Goal: Information Seeking & Learning: Learn about a topic

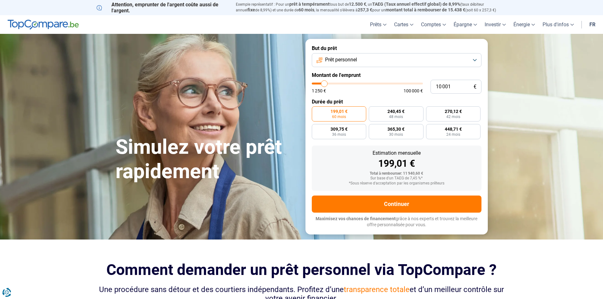
type input "12 000"
type input "12000"
type input "14 250"
type input "14250"
type input "15 500"
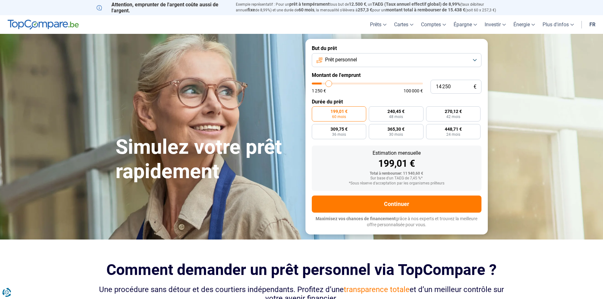
type input "15500"
type input "15 750"
type input "15750"
type input "16 250"
type input "16250"
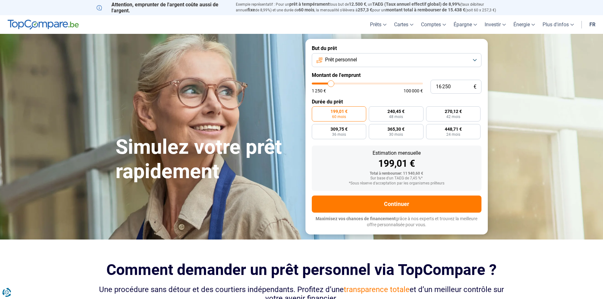
type input "16 500"
type input "16500"
type input "17 000"
type input "17000"
type input "17 250"
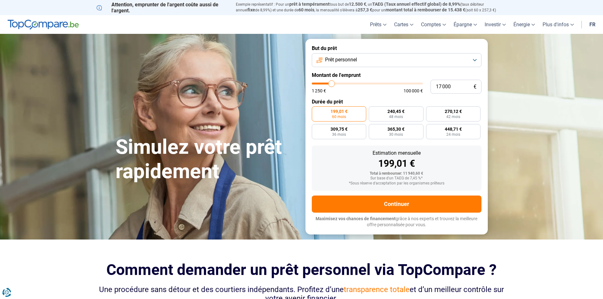
type input "17250"
type input "17 500"
type input "17500"
type input "17 750"
type input "17750"
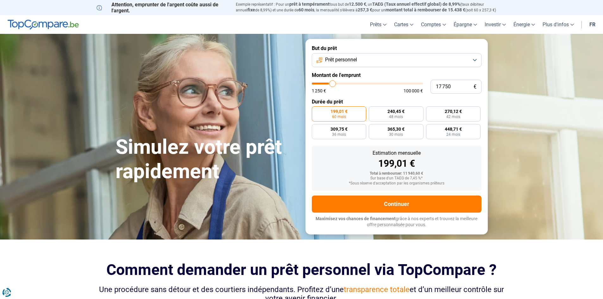
type input "18 000"
type input "18000"
type input "18 500"
type input "18500"
type input "19 000"
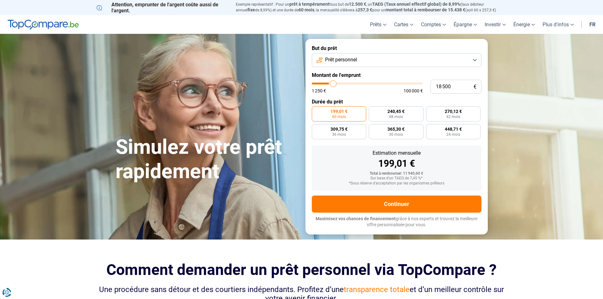
type input "19000"
type input "19 250"
type input "19250"
type input "19 750"
type input "19750"
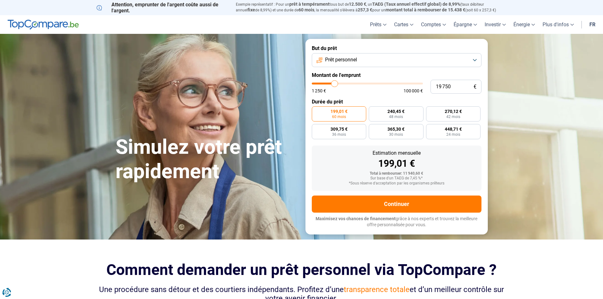
type input "20 250"
type input "20250"
type input "20 500"
type input "20500"
type input "20 750"
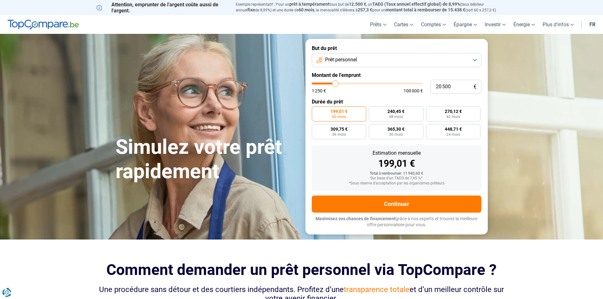
type input "20750"
type input "21 250"
type input "21250"
type input "21 500"
type input "21500"
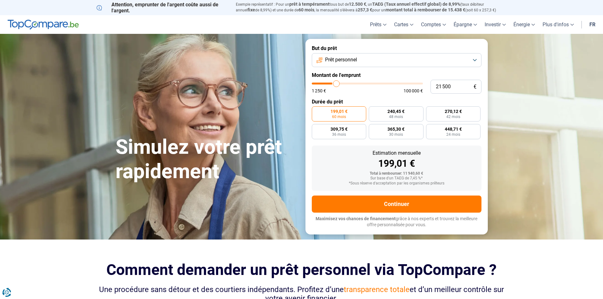
type input "21 750"
type input "21750"
type input "22 000"
type input "22000"
type input "22 250"
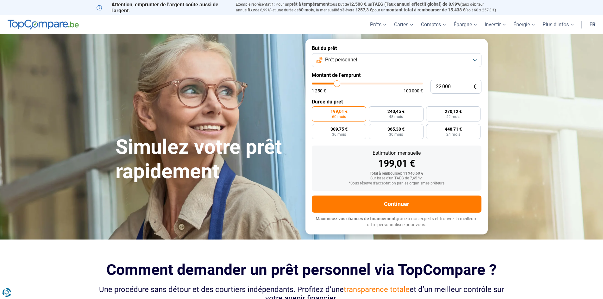
type input "22250"
type input "22 750"
type input "22750"
type input "23 250"
type input "23250"
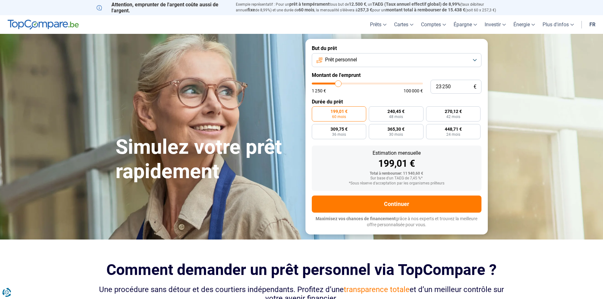
type input "24 500"
type input "24500"
type input "24 750"
type input "24750"
type input "25 000"
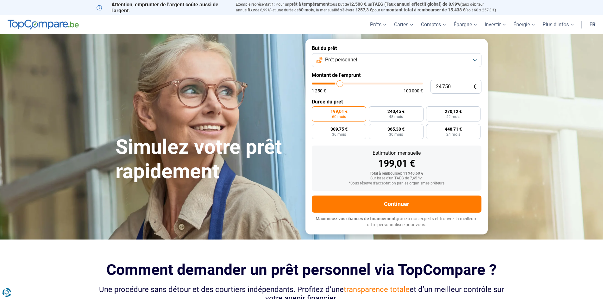
type input "25000"
type input "25 250"
type input "25250"
type input "25 750"
type input "25750"
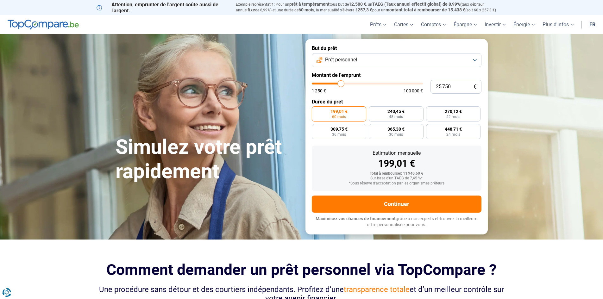
type input "26 000"
type input "26000"
type input "26 250"
type input "26250"
type input "26 500"
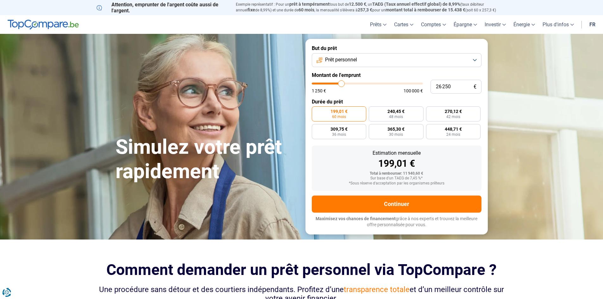
type input "26500"
type input "26 750"
type input "26750"
type input "27 250"
type input "27250"
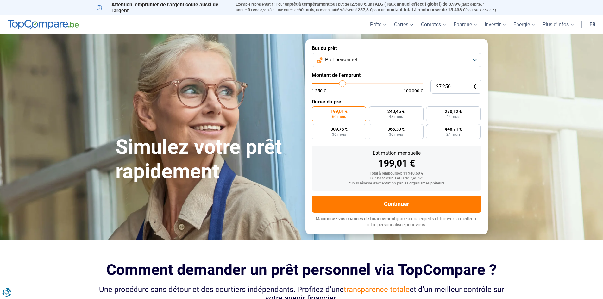
type input "27 750"
type input "27750"
type input "28 000"
type input "28000"
type input "28 250"
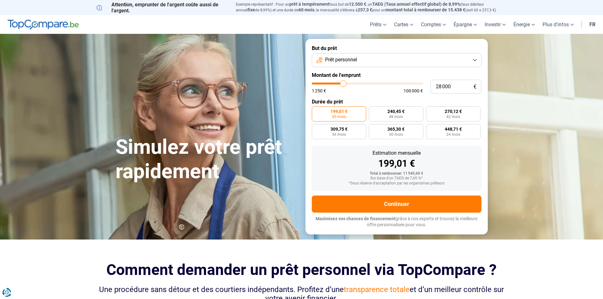
type input "28250"
type input "28 750"
type input "28750"
type input "29 000"
type input "29000"
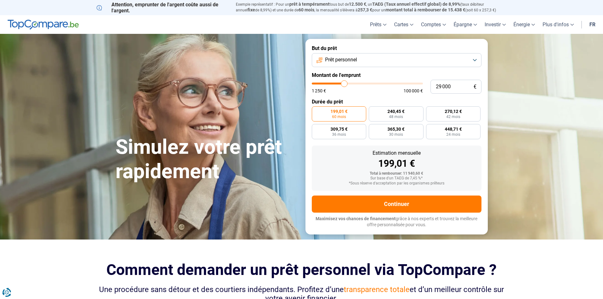
type input "29 250"
type input "29250"
type input "29 500"
type input "29500"
type input "29 750"
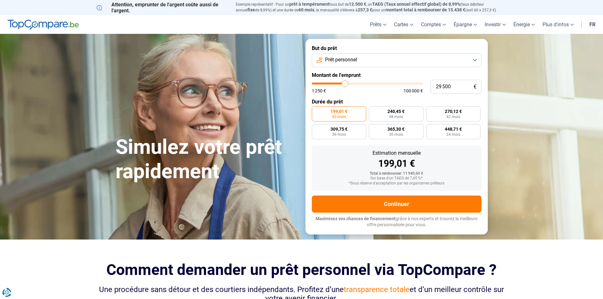
type input "29750"
type input "30 250"
type input "30250"
type input "30 500"
type input "30500"
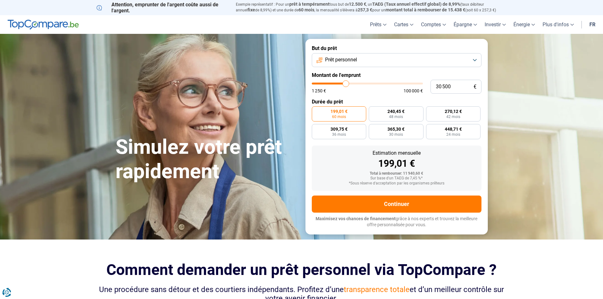
type input "30 750"
type input "30750"
type input "31 000"
type input "31000"
type input "31 250"
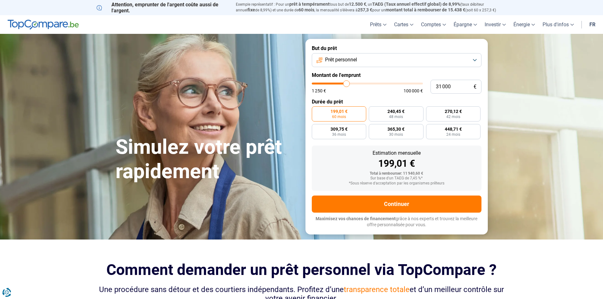
type input "31250"
type input "32 000"
type input "32000"
type input "32 250"
type input "32250"
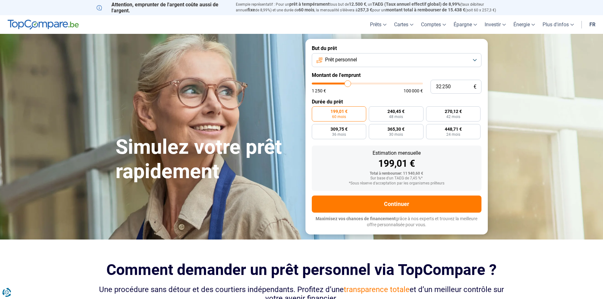
type input "32 500"
type input "32500"
type input "32 750"
type input "32750"
type input "33 250"
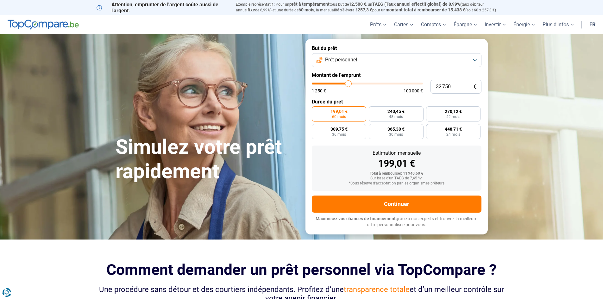
type input "33250"
type input "33 500"
type input "33500"
type input "33 750"
type input "33750"
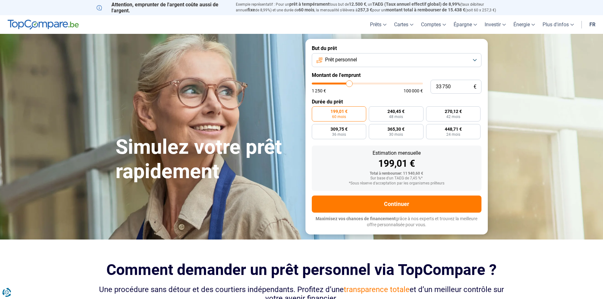
type input "34 000"
type input "34000"
type input "34 250"
type input "34250"
type input "34 750"
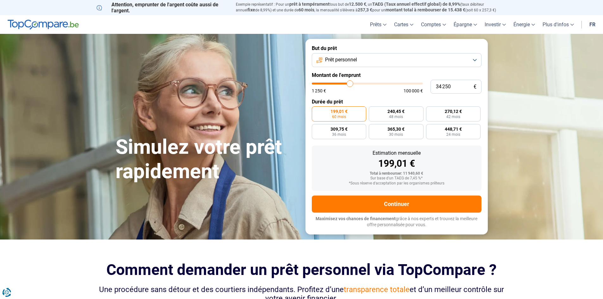
type input "34750"
type input "35 000"
type input "35000"
type input "35 250"
type input "35250"
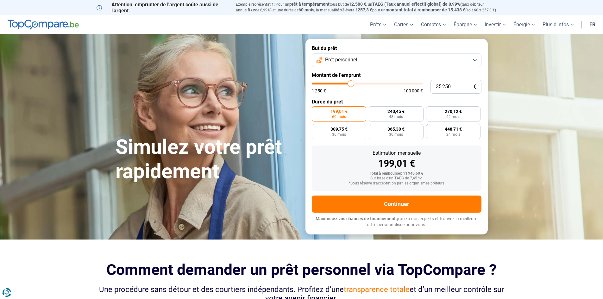
type input "35 750"
type input "35750"
type input "35 500"
type input "35500"
type input "35 250"
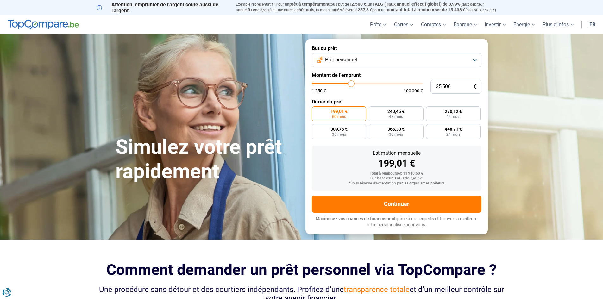
type input "35250"
type input "35 000"
type input "35000"
type input "34 750"
type input "34750"
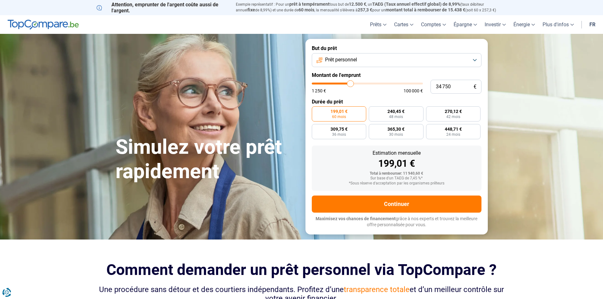
type input "35 000"
type input "35000"
type input "35 250"
type input "35250"
type input "35 750"
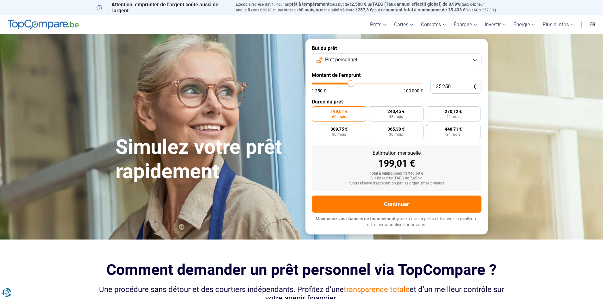
type input "35750"
type input "35 500"
type input "35500"
type input "35 250"
type input "35250"
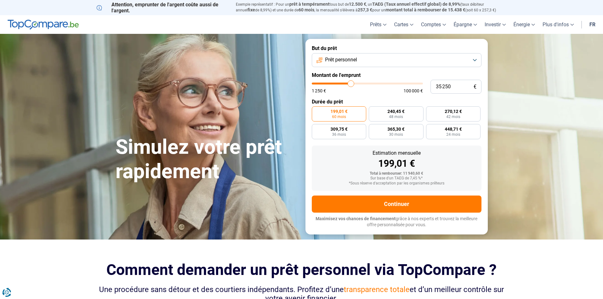
type input "35 000"
type input "35000"
type input "34 750"
type input "34750"
type input "34 250"
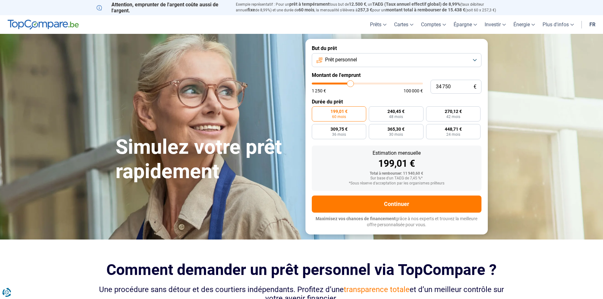
type input "34250"
type input "34 000"
type input "34000"
type input "34 250"
type input "34250"
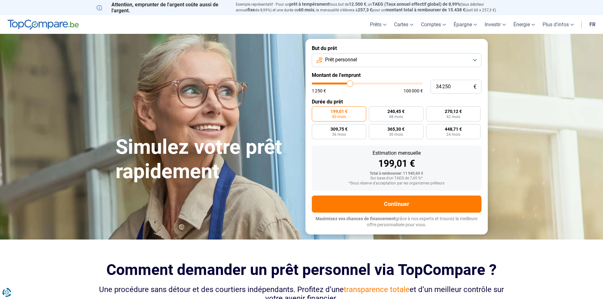
type input "34 750"
type input "34750"
type input "35 000"
drag, startPoint x: 325, startPoint y: 83, endPoint x: 351, endPoint y: 80, distance: 25.7
type input "35000"
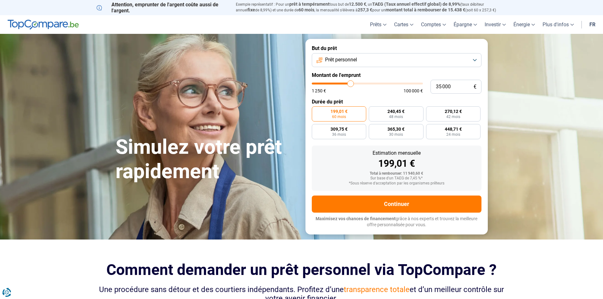
click at [351, 83] on input "range" at bounding box center [367, 84] width 111 height 2
radio input "false"
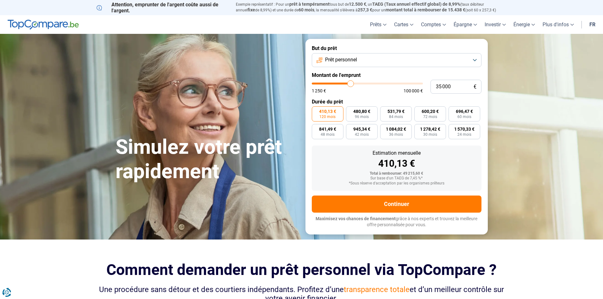
click at [362, 62] on button "Prêt personnel" at bounding box center [397, 60] width 170 height 14
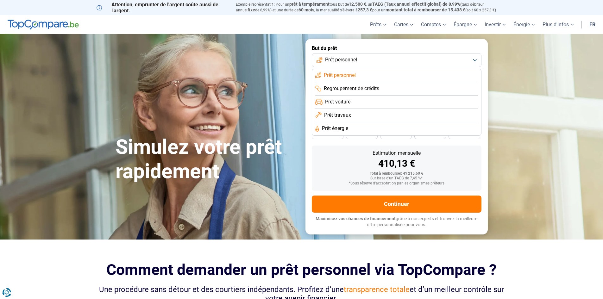
click at [361, 128] on li "Prêt énergie" at bounding box center [396, 128] width 163 height 13
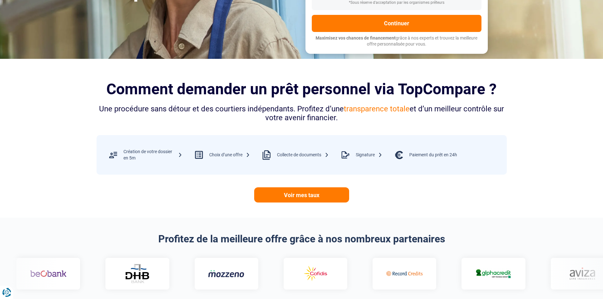
scroll to position [211, 0]
